Goal: Task Accomplishment & Management: Manage account settings

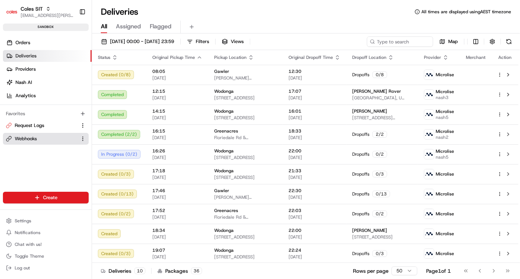
click at [36, 139] on span "Webhooks" at bounding box center [26, 138] width 22 height 7
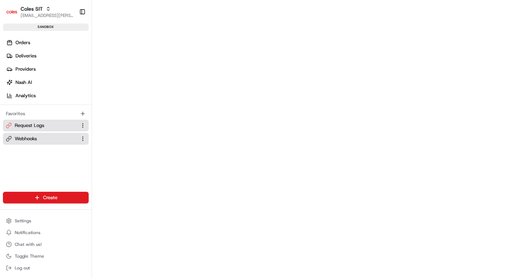
click at [40, 129] on button "Request Logs" at bounding box center [46, 126] width 86 height 12
click at [33, 140] on span "Webhooks" at bounding box center [26, 138] width 22 height 7
click at [37, 125] on span "Request Logs" at bounding box center [29, 125] width 29 height 7
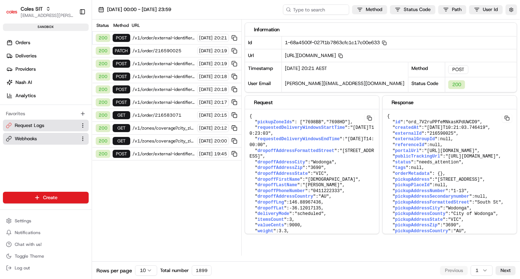
click at [29, 140] on span "Webhooks" at bounding box center [26, 138] width 22 height 7
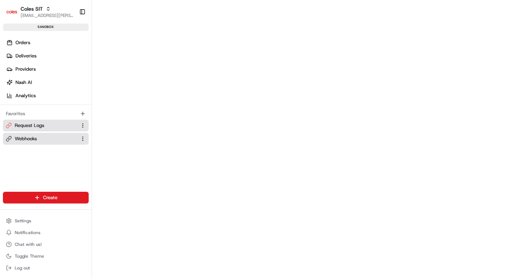
click at [32, 126] on span "Request Logs" at bounding box center [29, 125] width 29 height 7
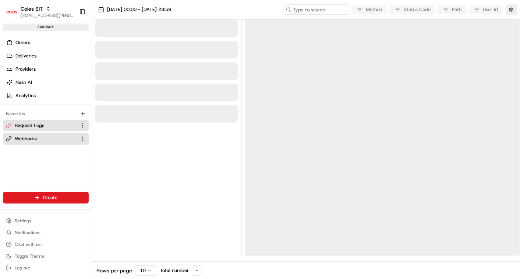
click at [35, 140] on span "Webhooks" at bounding box center [26, 138] width 22 height 7
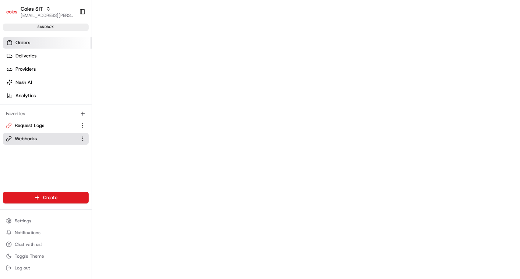
click at [37, 41] on link "Orders" at bounding box center [47, 43] width 89 height 12
